Goal: Task Accomplishment & Management: Manage account settings

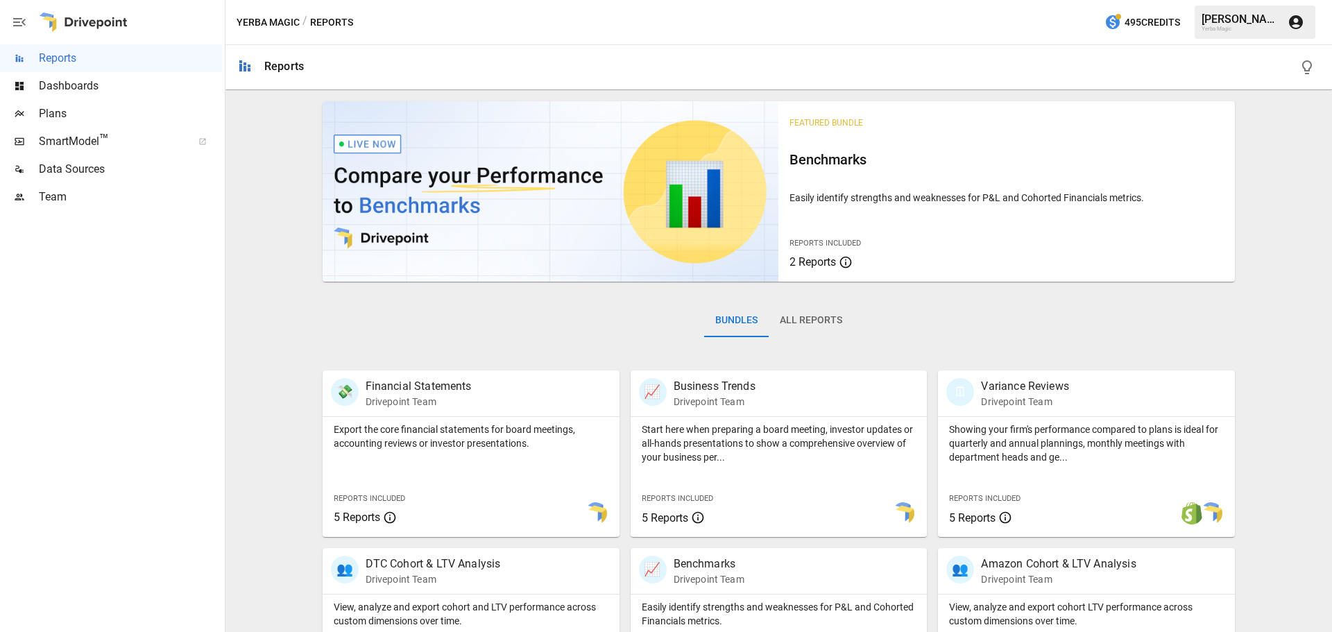
click at [1295, 30] on icon "button" at bounding box center [1296, 22] width 17 height 17
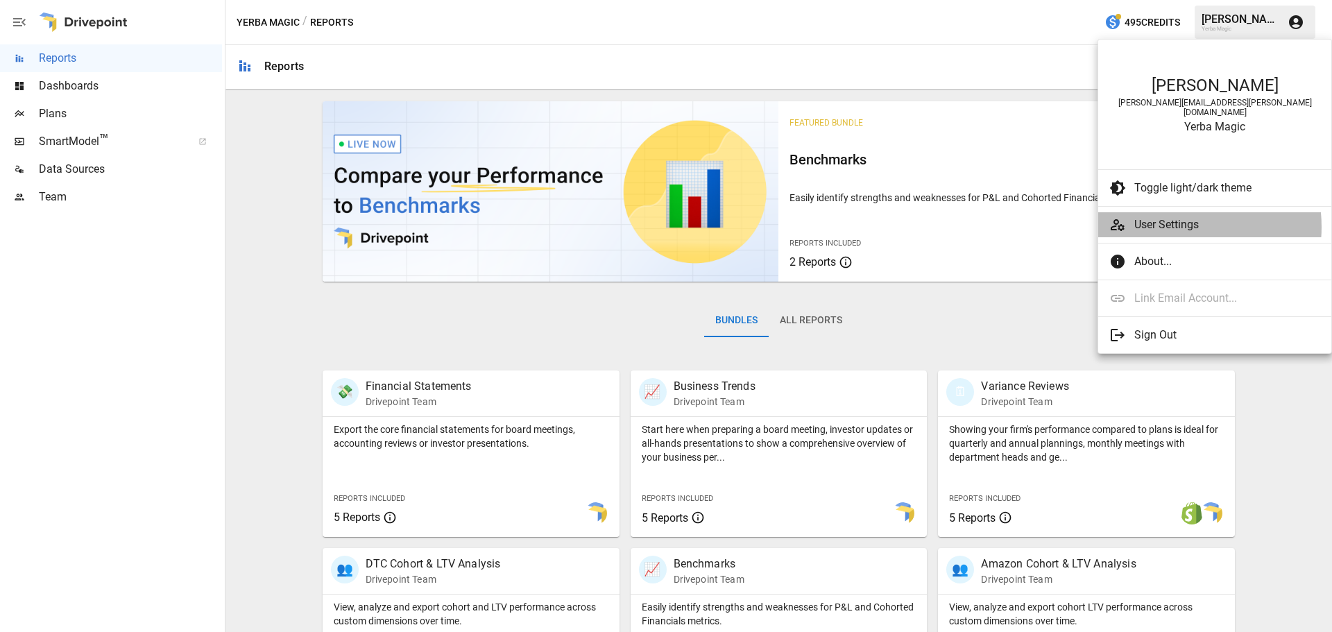
click at [1170, 218] on span "User Settings" at bounding box center [1227, 224] width 186 height 17
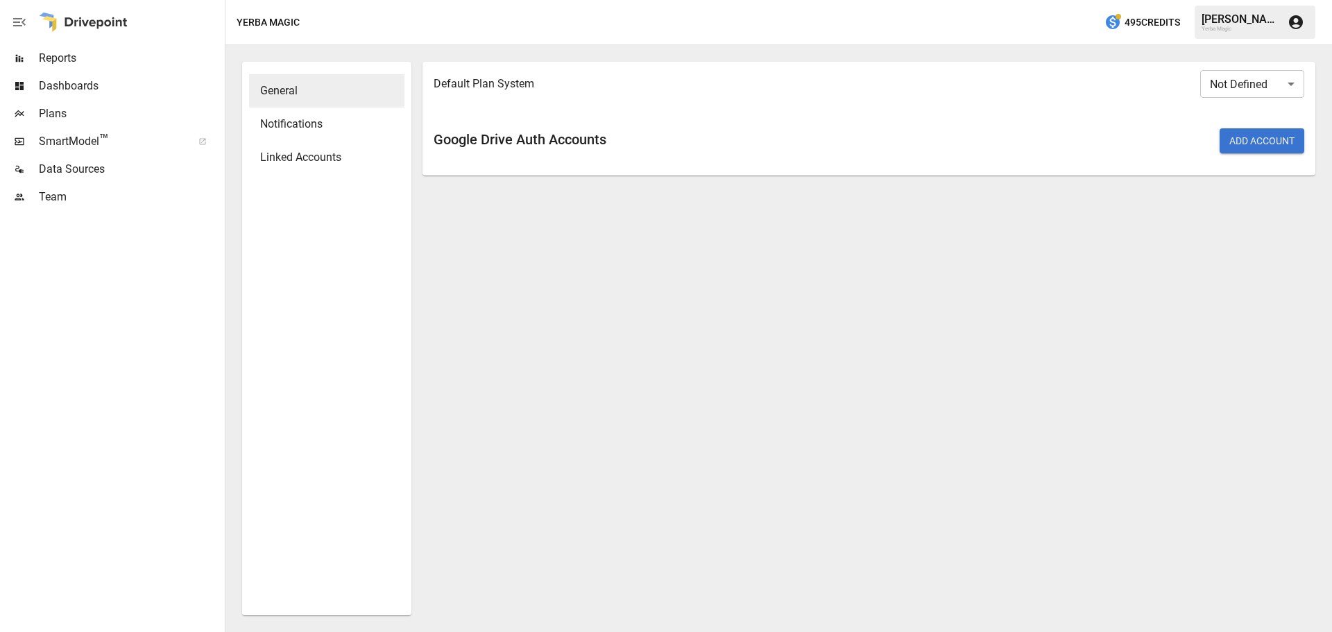
drag, startPoint x: 290, startPoint y: 160, endPoint x: 305, endPoint y: 160, distance: 15.3
click at [291, 160] on span "Linked Accounts" at bounding box center [326, 157] width 133 height 17
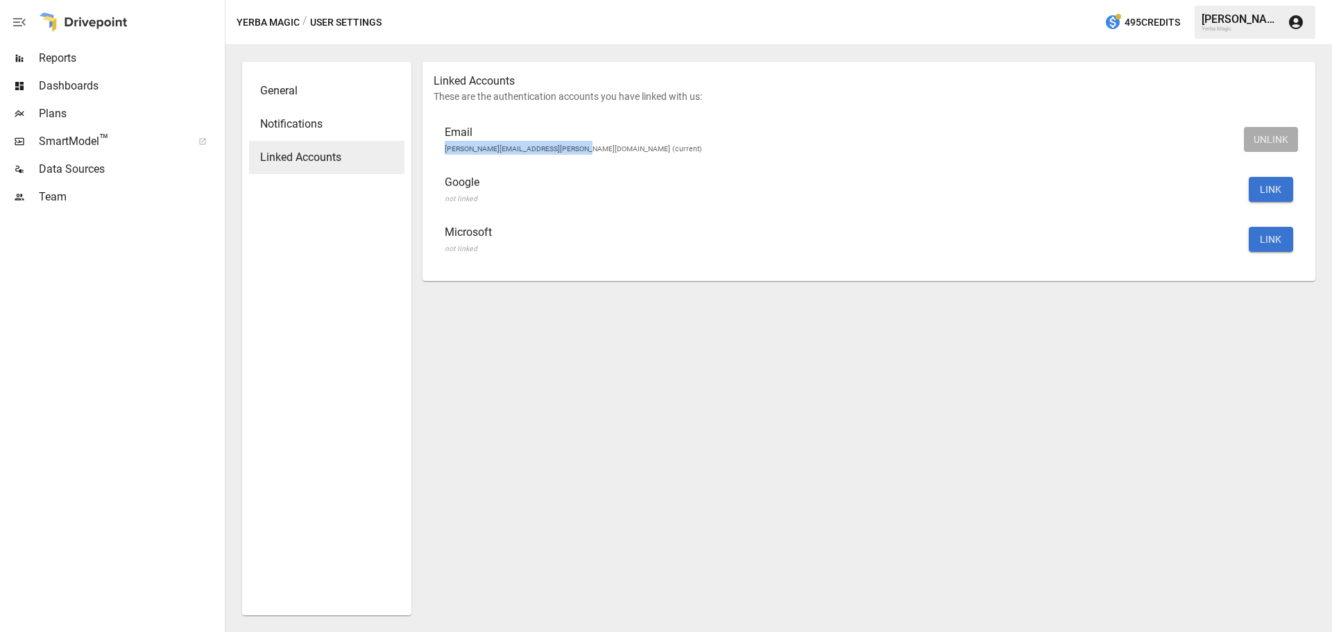
drag, startPoint x: 586, startPoint y: 151, endPoint x: 444, endPoint y: 145, distance: 142.3
click at [444, 145] on li "Email [PERSON_NAME][EMAIL_ADDRESS][PERSON_NAME][DOMAIN_NAME] (current) UNLINK" at bounding box center [869, 139] width 871 height 50
drag, startPoint x: 444, startPoint y: 145, endPoint x: 538, endPoint y: 148, distance: 94.4
click at [538, 145] on li "Email [PERSON_NAME][EMAIL_ADDRESS][PERSON_NAME][DOMAIN_NAME] (current) UNLINK" at bounding box center [869, 139] width 871 height 50
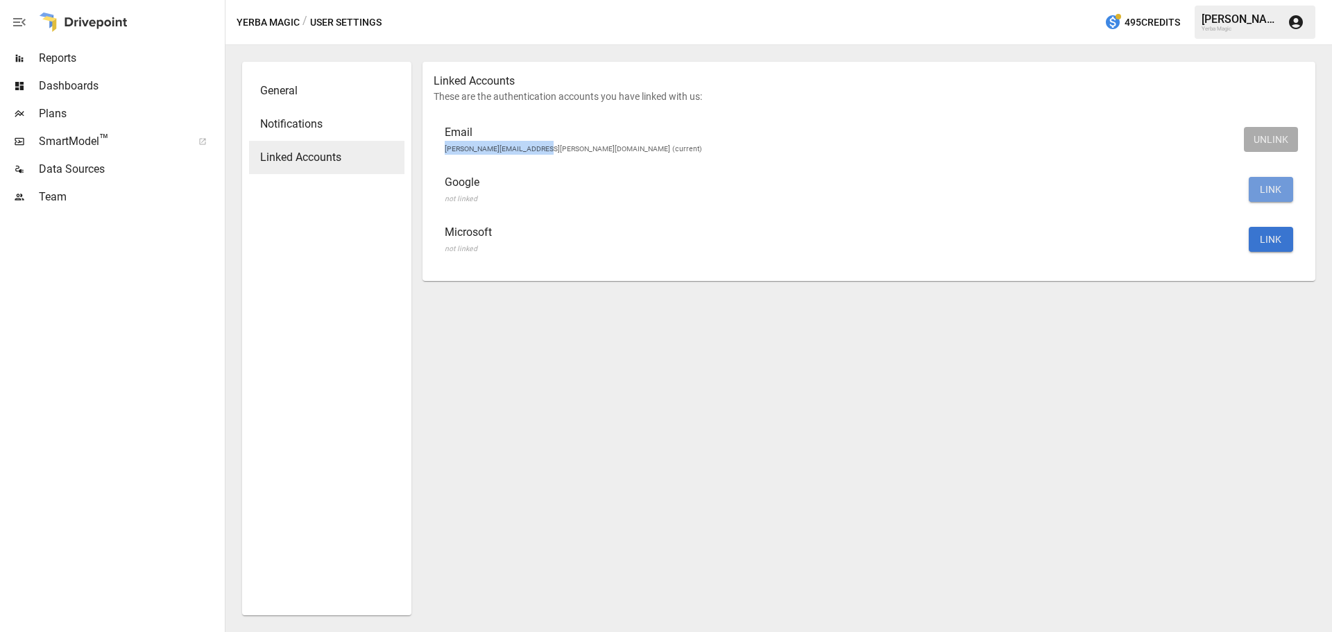
click at [1277, 182] on button "LINK" at bounding box center [1271, 189] width 44 height 25
